Goal: Transaction & Acquisition: Purchase product/service

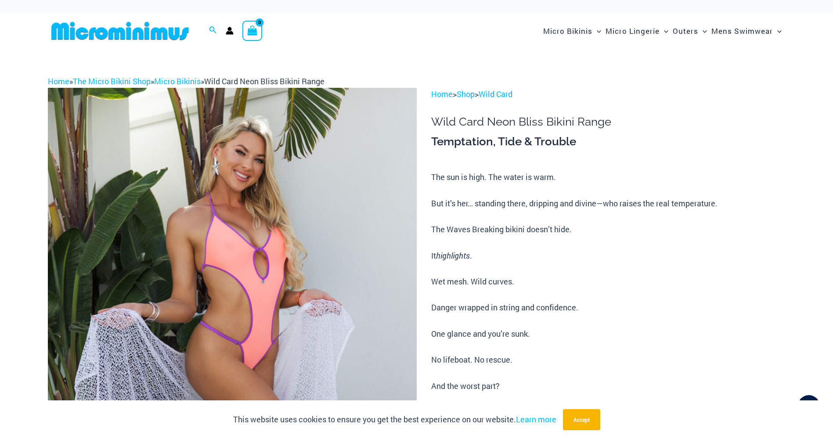
type input "**********"
click at [306, 241] on img at bounding box center [232, 364] width 369 height 553
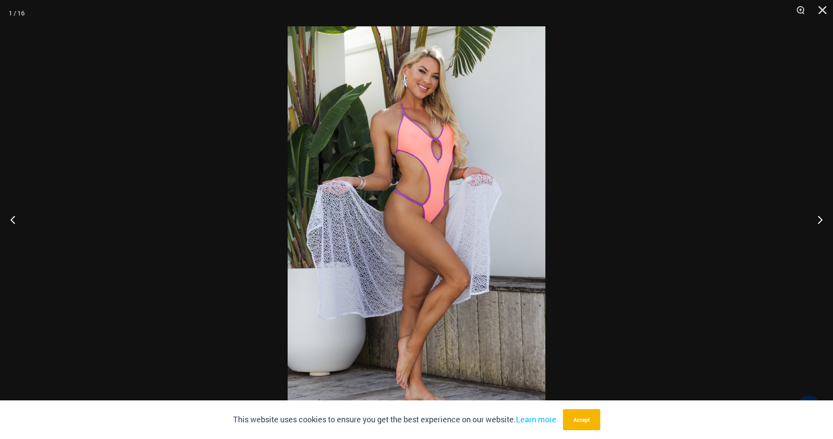
click at [447, 149] on img at bounding box center [417, 219] width 258 height 387
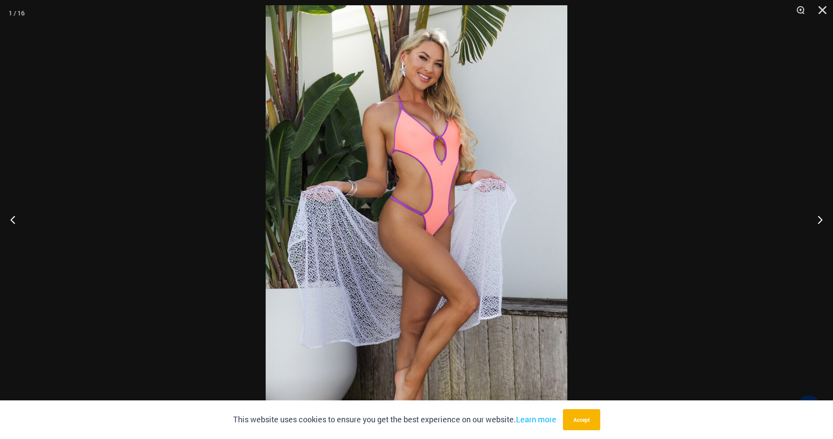
click at [722, 184] on div at bounding box center [416, 219] width 833 height 439
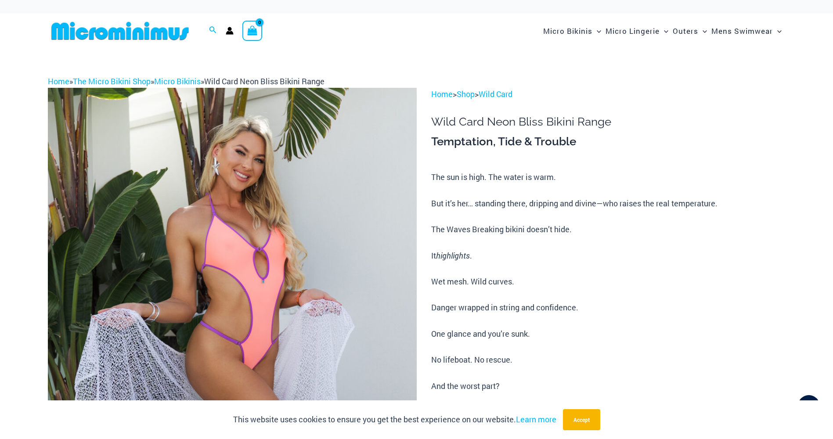
click at [314, 237] on img at bounding box center [232, 364] width 369 height 553
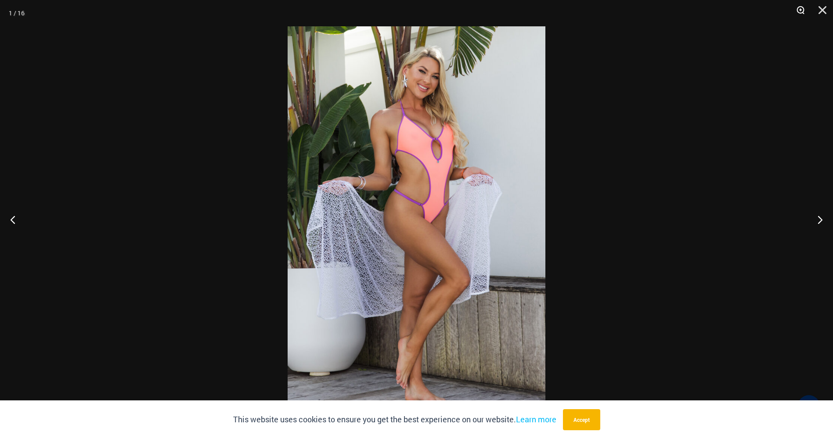
click at [799, 7] on button "Zoom" at bounding box center [798, 13] width 22 height 26
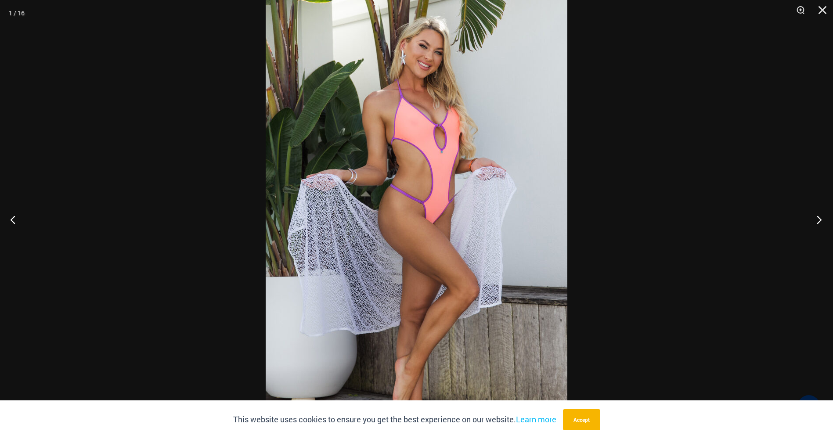
click at [819, 220] on button "Next" at bounding box center [816, 220] width 33 height 44
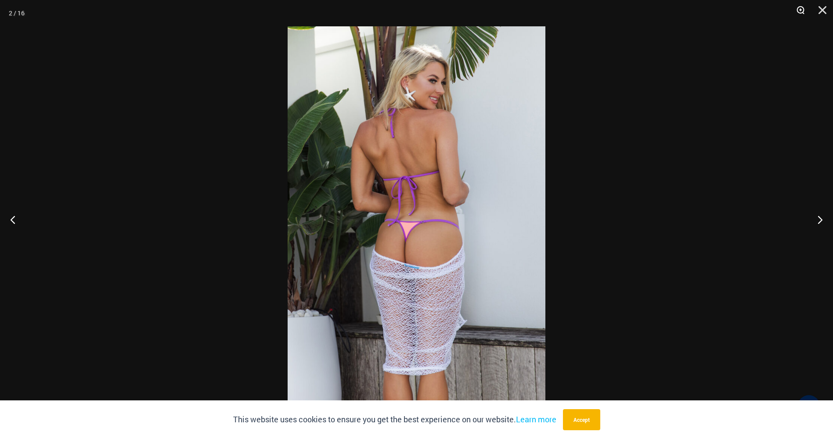
click at [801, 9] on button "Zoom" at bounding box center [798, 13] width 22 height 26
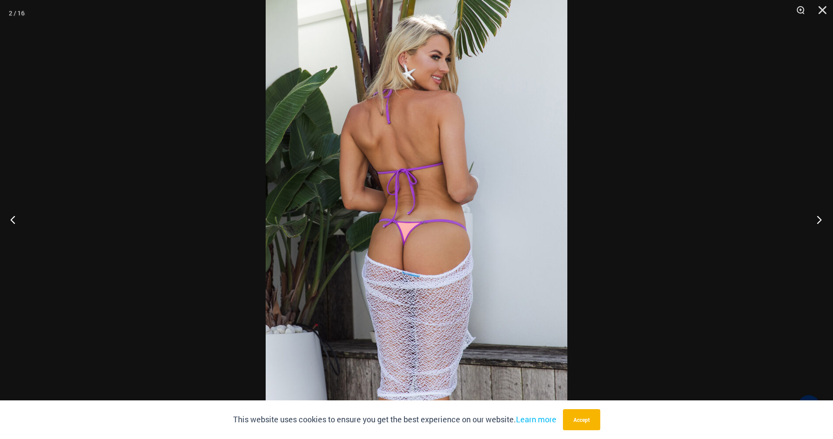
click at [820, 220] on button "Next" at bounding box center [816, 220] width 33 height 44
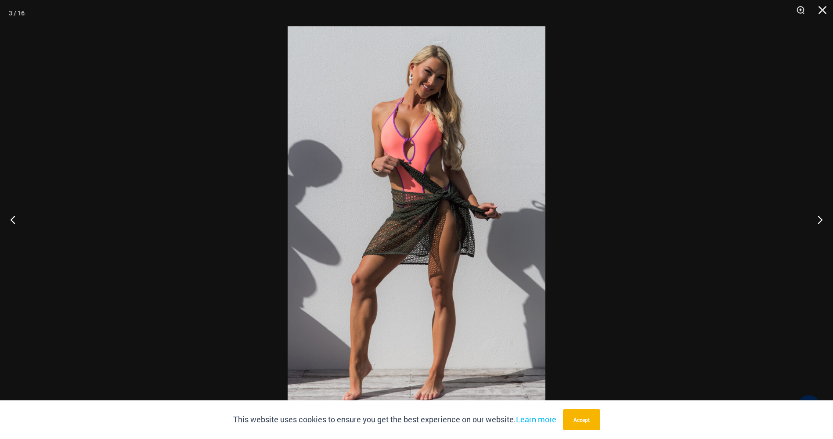
click at [446, 229] on img at bounding box center [417, 219] width 258 height 387
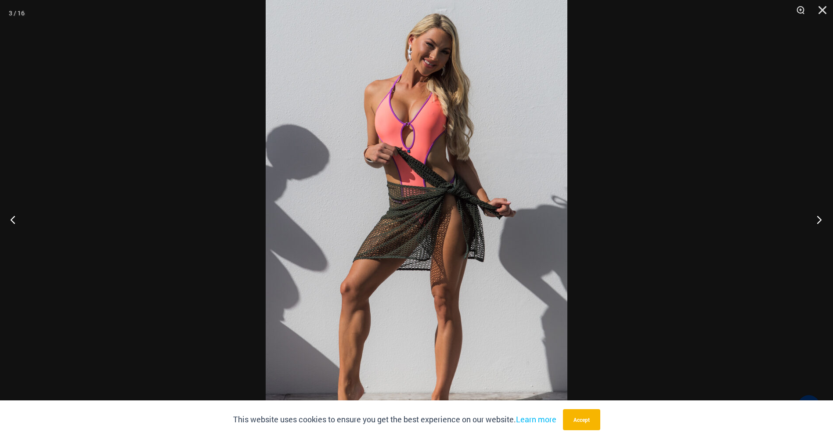
click at [818, 220] on button "Next" at bounding box center [816, 220] width 33 height 44
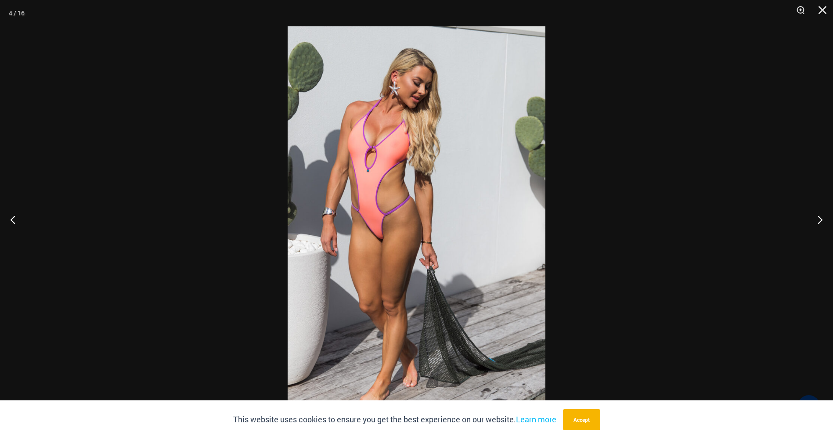
click at [424, 242] on img at bounding box center [417, 219] width 258 height 387
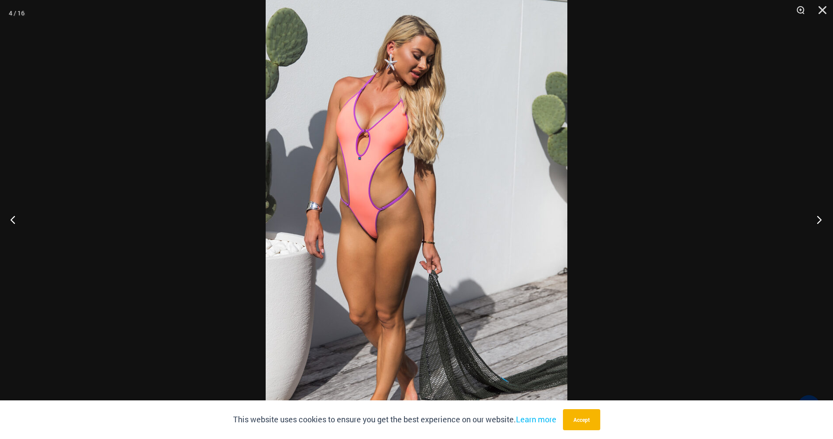
click at [818, 219] on button "Next" at bounding box center [816, 220] width 33 height 44
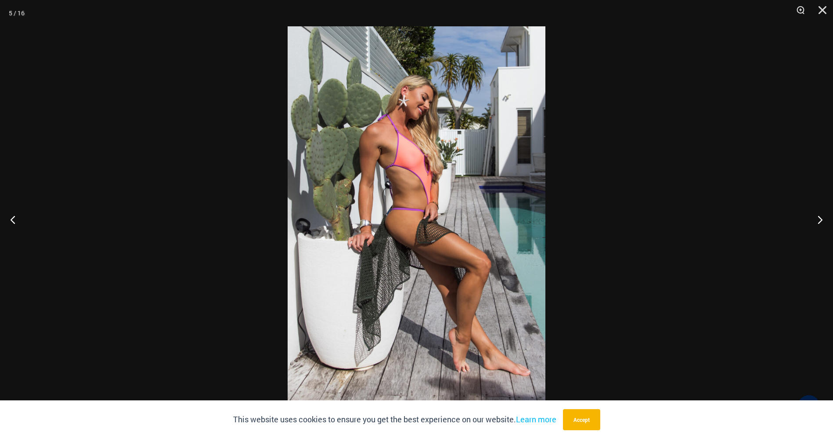
click at [426, 247] on img at bounding box center [417, 219] width 258 height 387
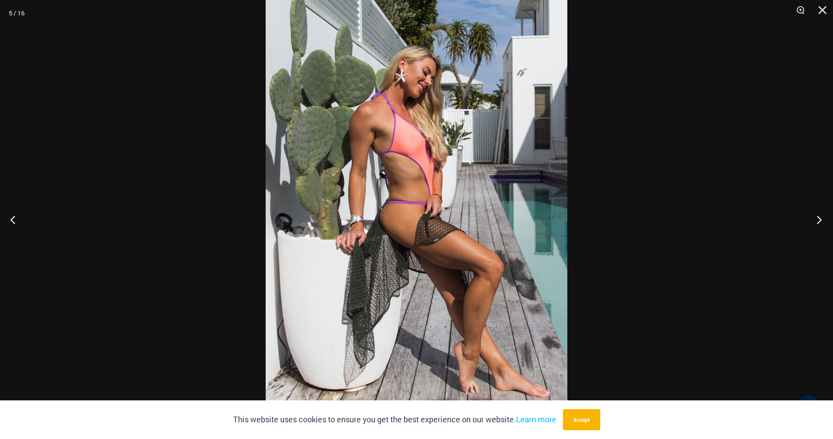
click at [819, 220] on button "Next" at bounding box center [816, 220] width 33 height 44
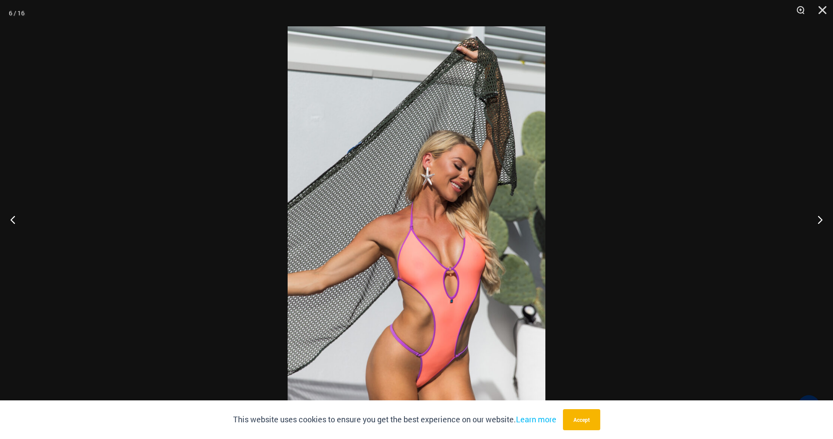
click at [439, 226] on img at bounding box center [417, 219] width 258 height 387
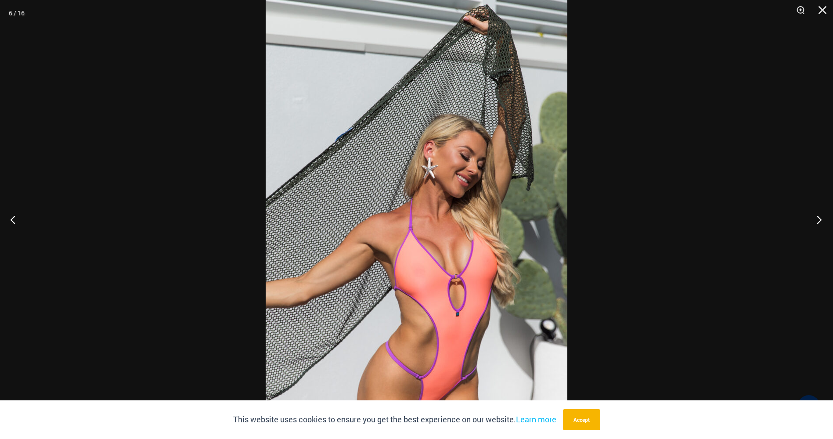
click at [818, 218] on button "Next" at bounding box center [816, 220] width 33 height 44
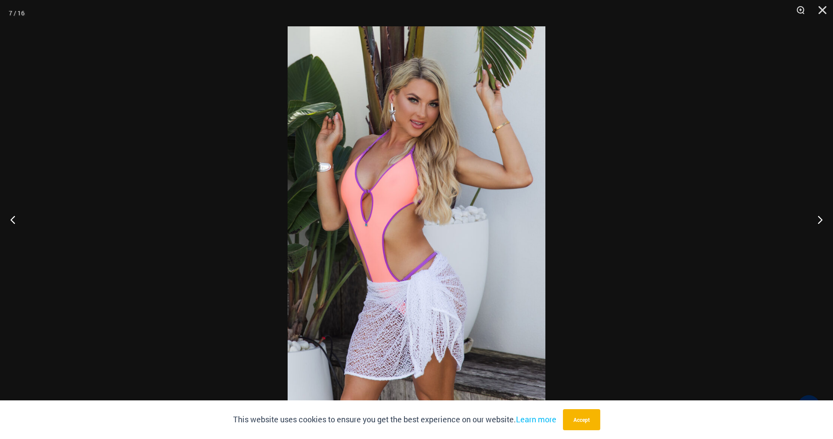
click at [401, 237] on img at bounding box center [417, 219] width 258 height 387
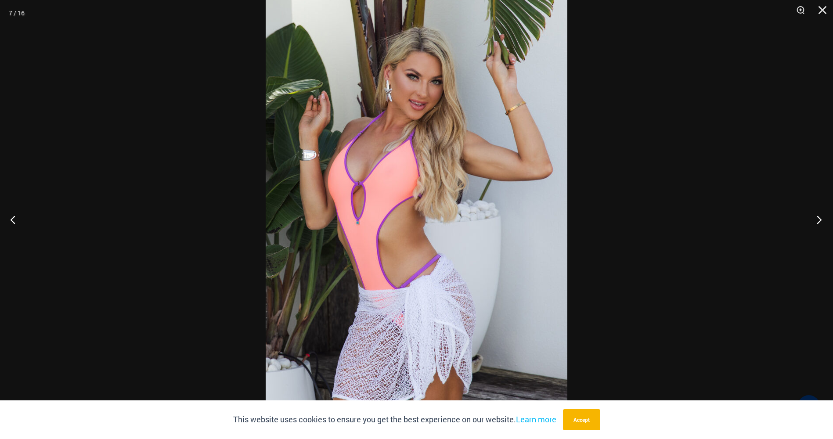
click at [818, 219] on button "Next" at bounding box center [816, 220] width 33 height 44
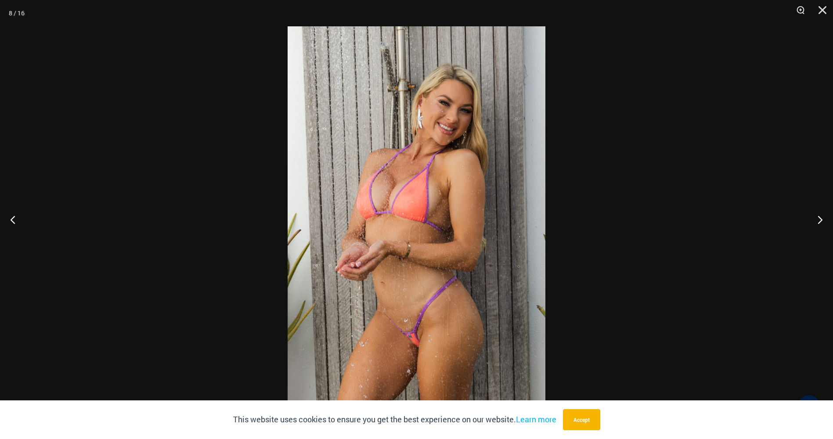
click at [397, 217] on img at bounding box center [417, 219] width 258 height 387
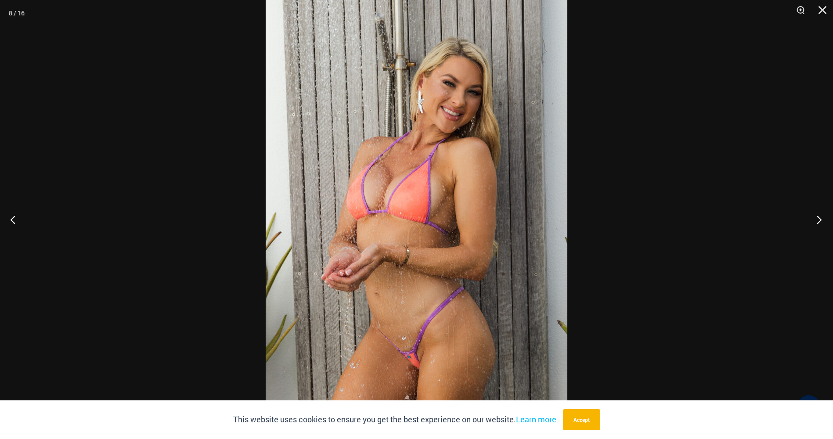
click at [818, 221] on button "Next" at bounding box center [816, 220] width 33 height 44
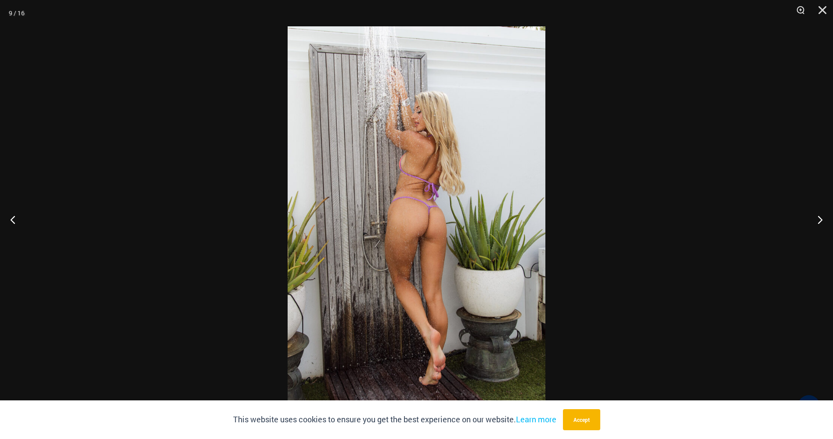
click at [487, 151] on img at bounding box center [417, 219] width 258 height 387
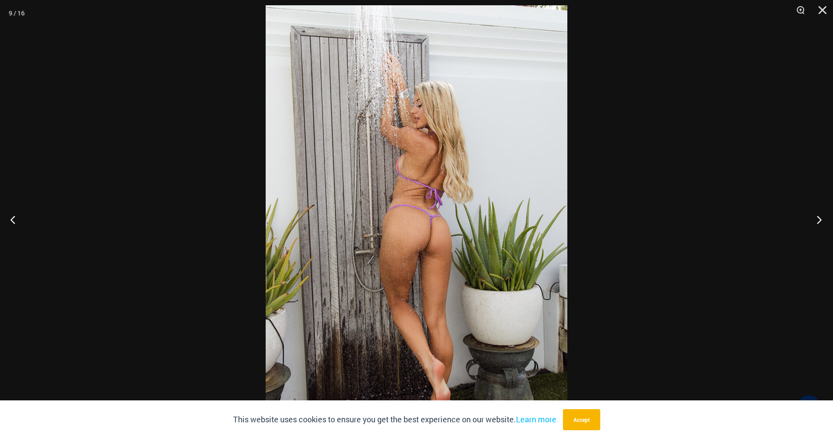
click at [821, 219] on button "Next" at bounding box center [816, 220] width 33 height 44
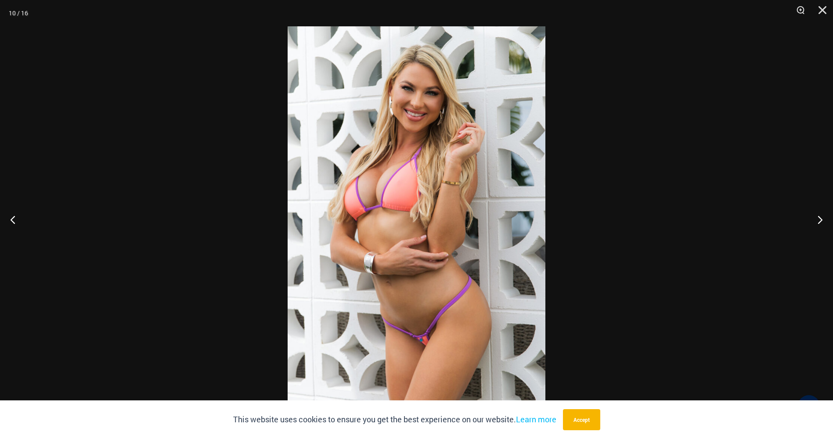
click at [412, 209] on img at bounding box center [417, 219] width 258 height 387
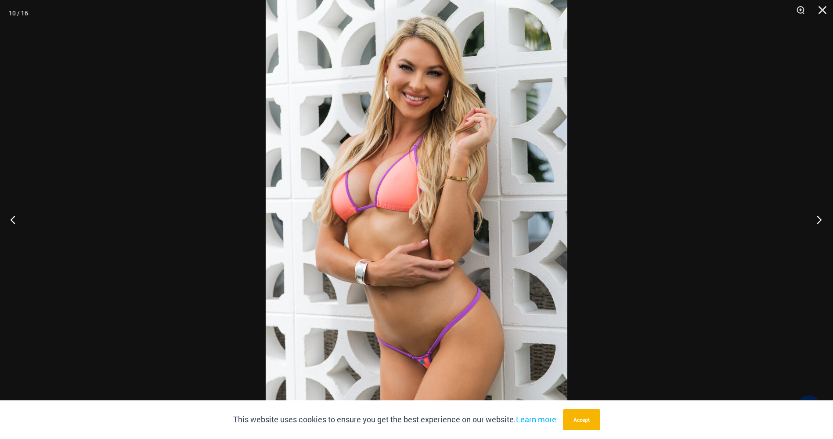
click at [820, 217] on button "Next" at bounding box center [816, 220] width 33 height 44
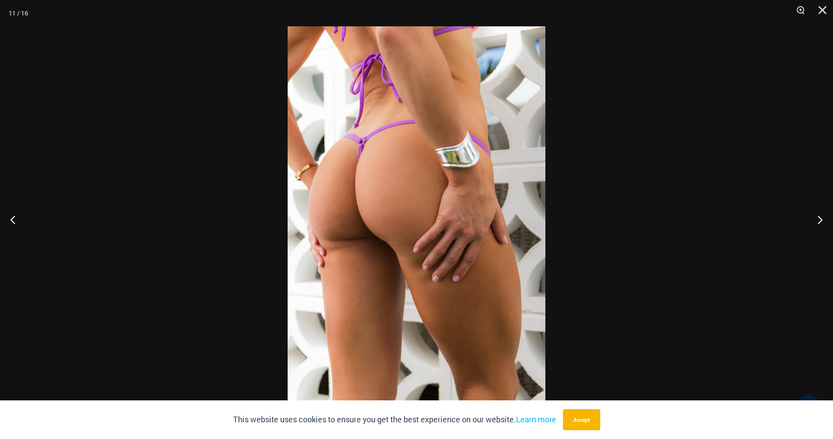
click at [394, 201] on img at bounding box center [417, 219] width 258 height 387
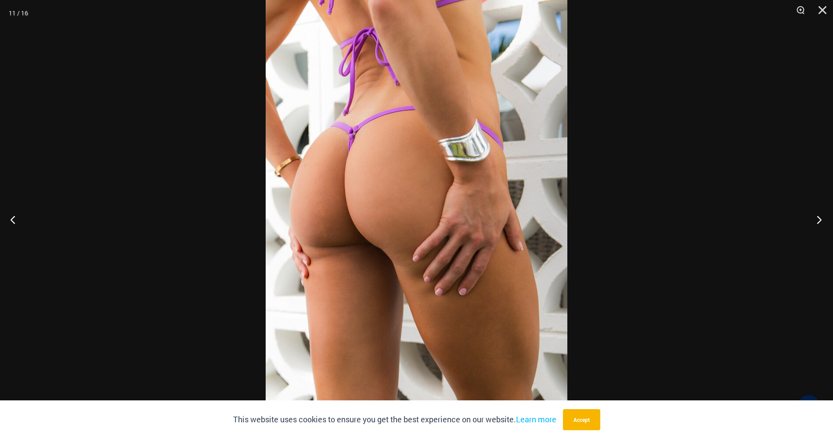
click at [818, 217] on button "Next" at bounding box center [816, 220] width 33 height 44
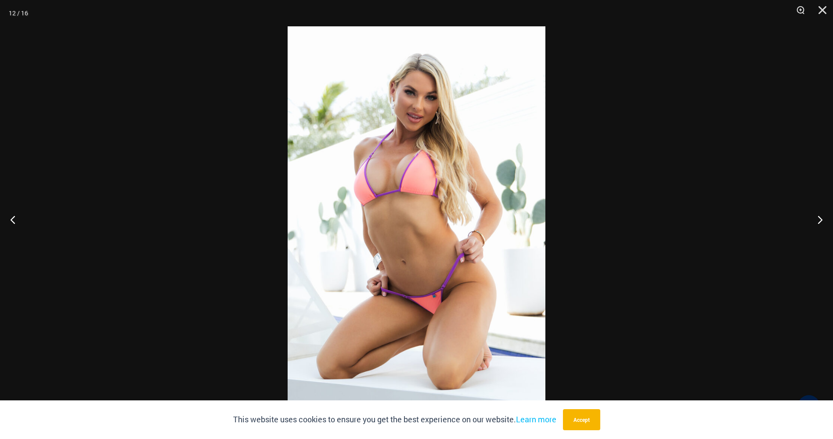
click at [444, 220] on img at bounding box center [417, 219] width 258 height 387
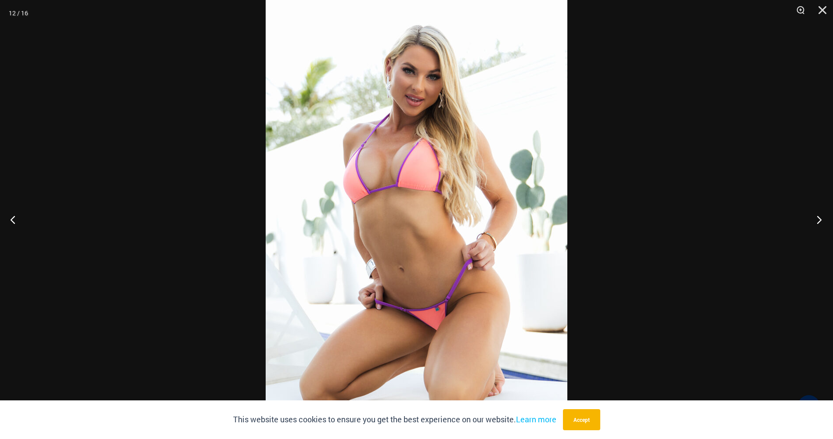
click at [818, 215] on button "Next" at bounding box center [816, 220] width 33 height 44
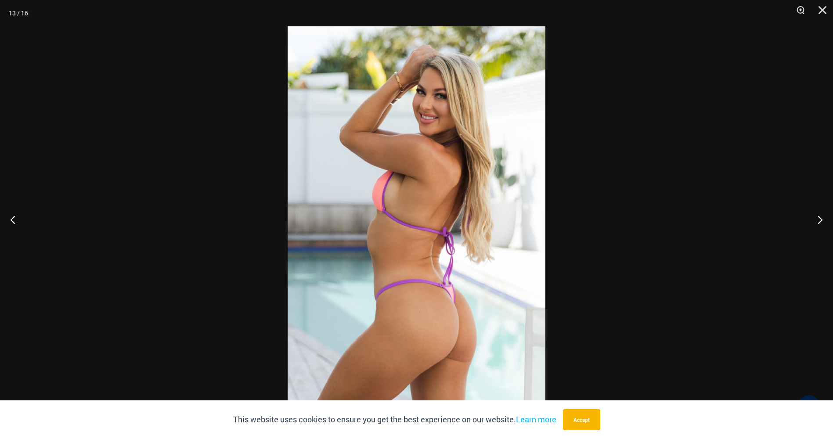
click at [426, 239] on img at bounding box center [417, 219] width 258 height 387
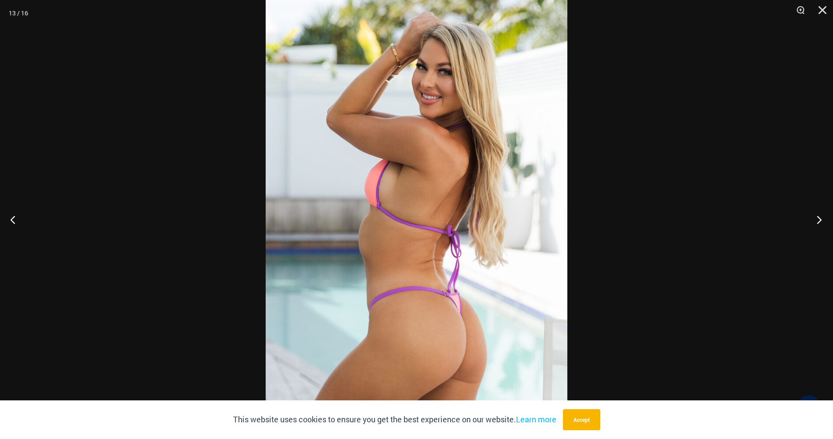
click at [819, 221] on button "Next" at bounding box center [816, 220] width 33 height 44
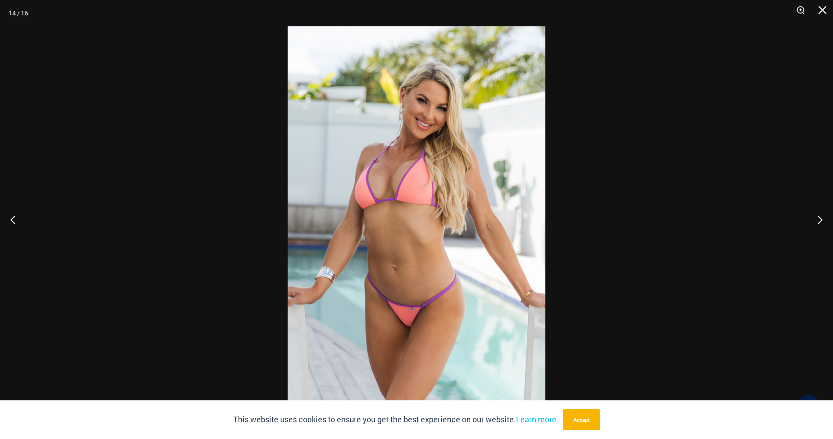
click at [437, 245] on img at bounding box center [417, 219] width 258 height 387
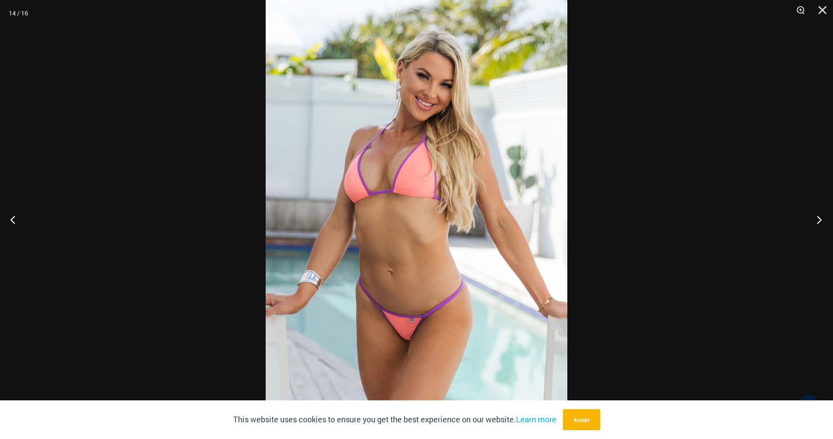
click at [817, 219] on button "Next" at bounding box center [816, 220] width 33 height 44
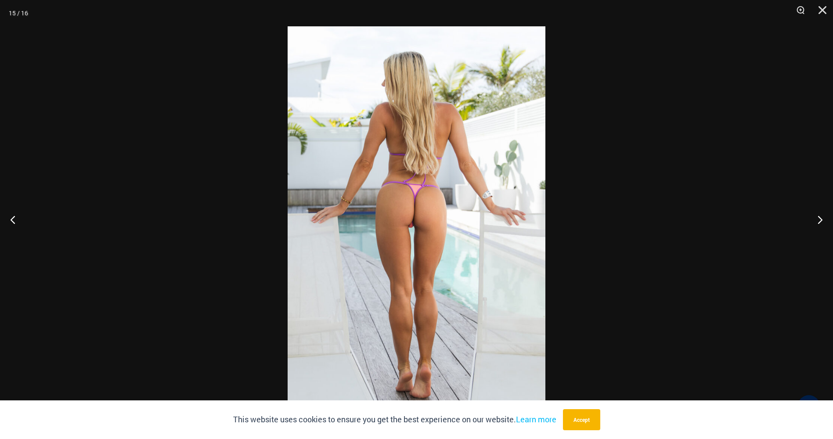
click at [452, 241] on img at bounding box center [417, 219] width 258 height 387
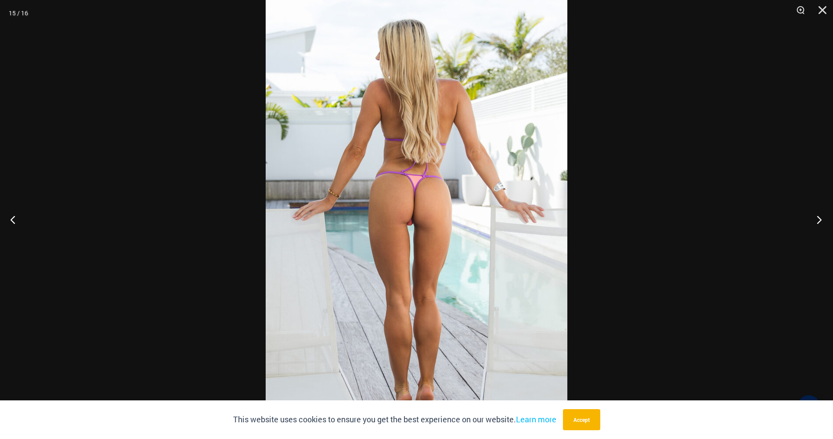
click at [819, 218] on button "Next" at bounding box center [816, 220] width 33 height 44
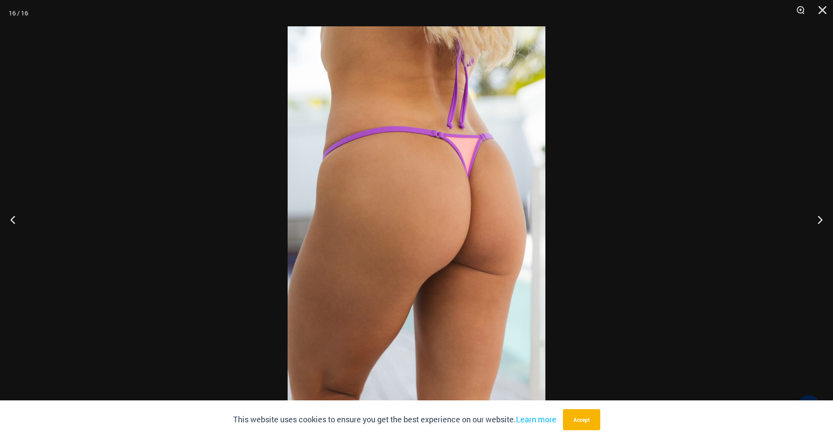
click at [411, 231] on img at bounding box center [417, 219] width 258 height 387
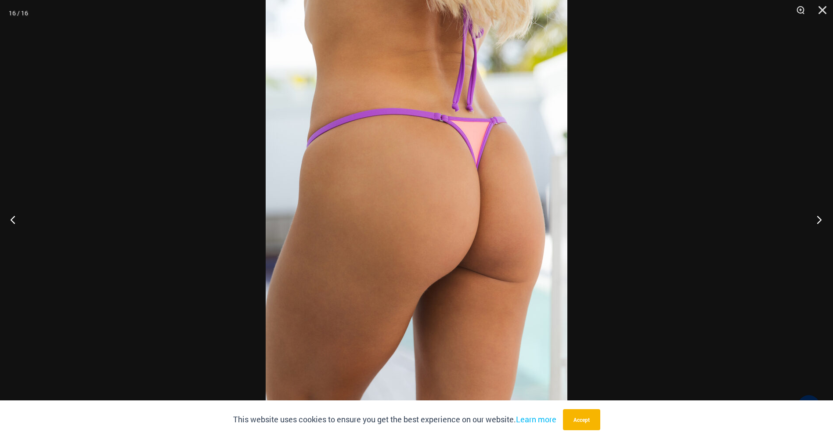
click at [819, 215] on button "Next" at bounding box center [816, 220] width 33 height 44
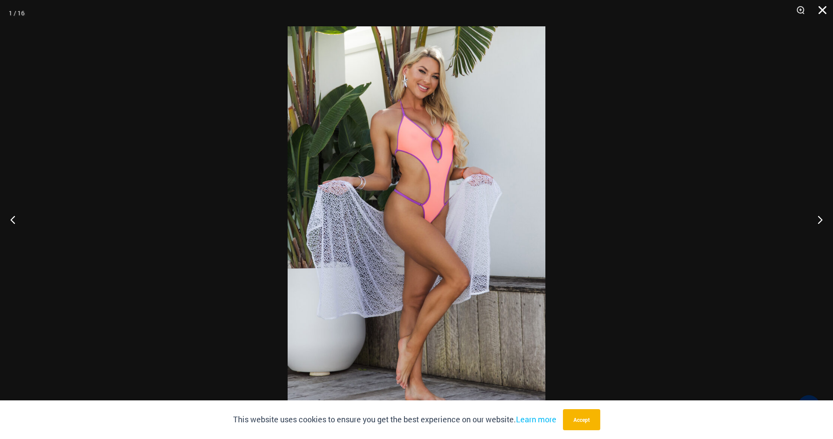
click at [825, 9] on button "Close" at bounding box center [820, 13] width 22 height 26
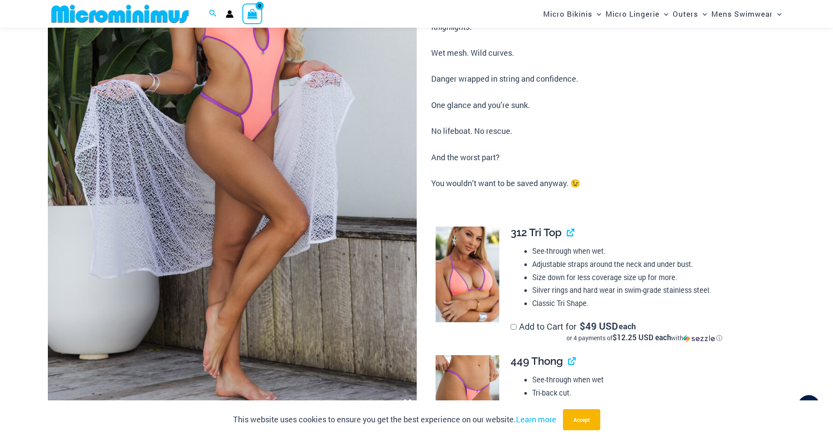
scroll to position [255, 0]
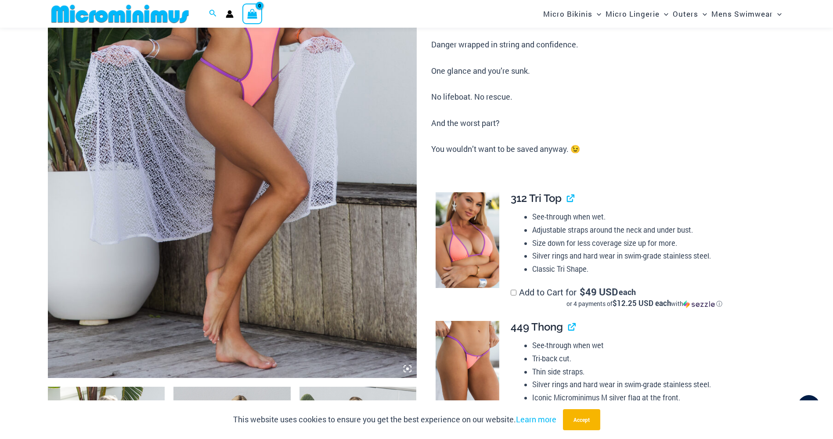
click at [482, 224] on img at bounding box center [468, 240] width 64 height 96
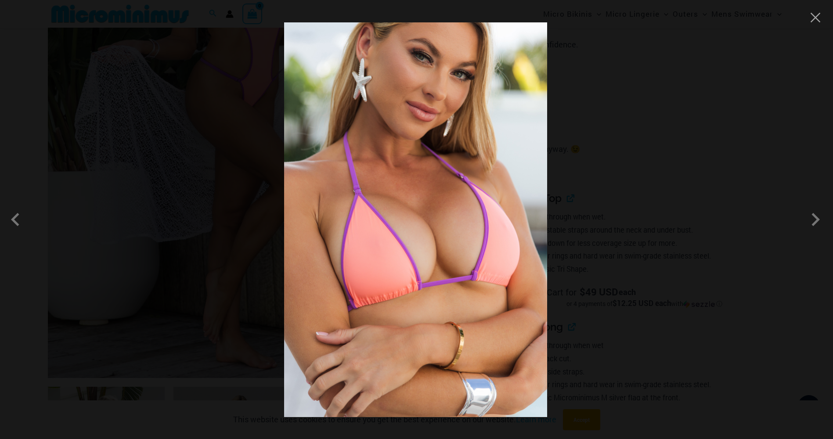
click at [449, 220] on img at bounding box center [415, 219] width 263 height 395
click at [815, 219] on span at bounding box center [815, 219] width 26 height 26
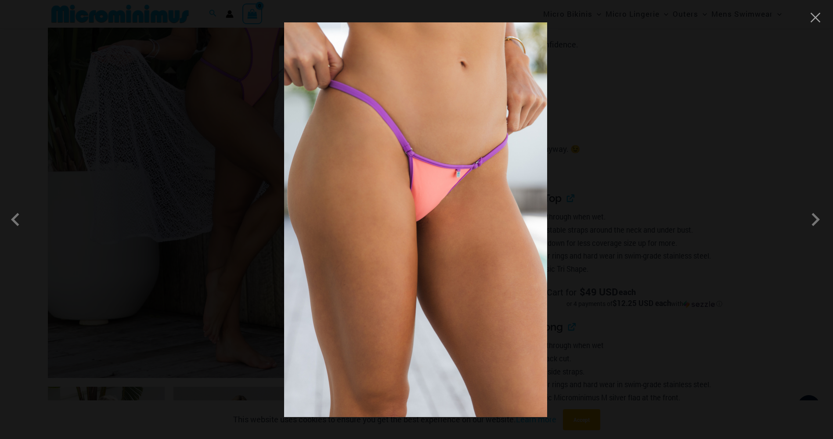
click at [471, 235] on img at bounding box center [415, 219] width 263 height 395
click at [812, 217] on span at bounding box center [815, 219] width 26 height 26
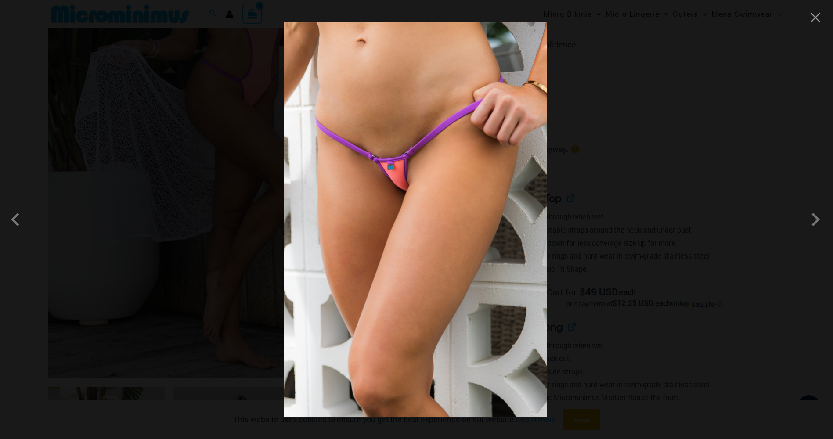
click at [463, 225] on img at bounding box center [415, 219] width 263 height 395
click at [815, 217] on span at bounding box center [815, 219] width 26 height 26
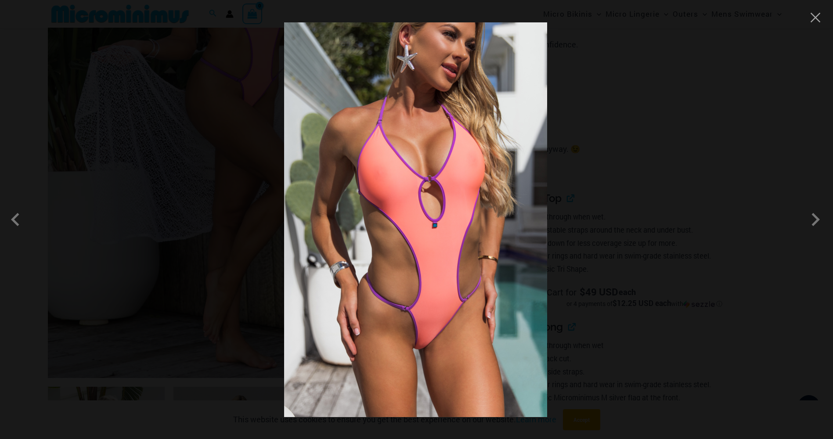
click at [468, 229] on img at bounding box center [415, 219] width 263 height 395
click at [815, 217] on span at bounding box center [815, 219] width 26 height 26
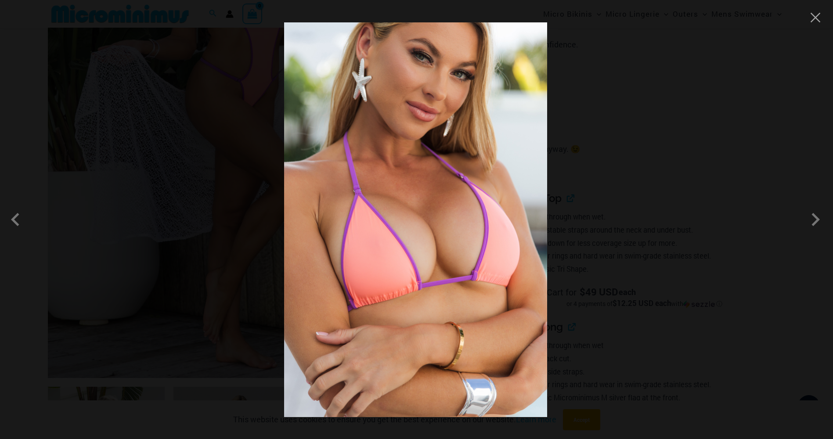
click at [470, 224] on img at bounding box center [415, 219] width 263 height 395
click at [819, 19] on button "Close" at bounding box center [815, 17] width 13 height 13
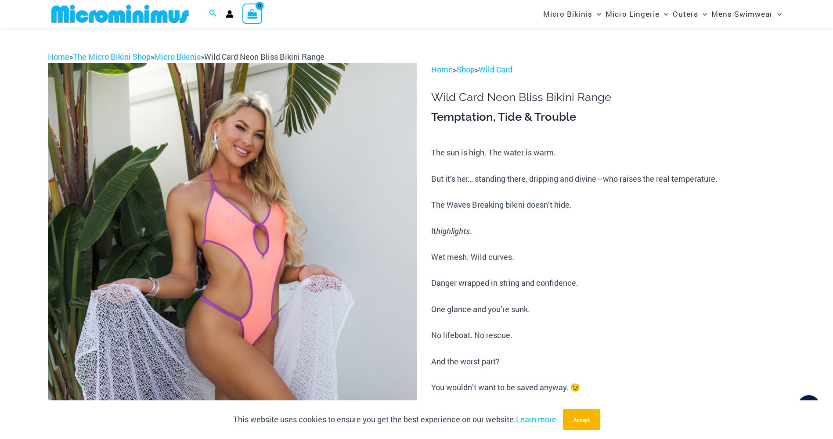
scroll to position [0, 0]
